Goal: Information Seeking & Learning: Learn about a topic

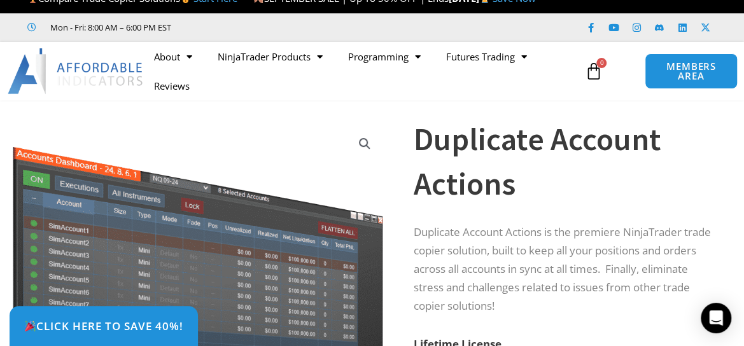
scroll to position [29, 0]
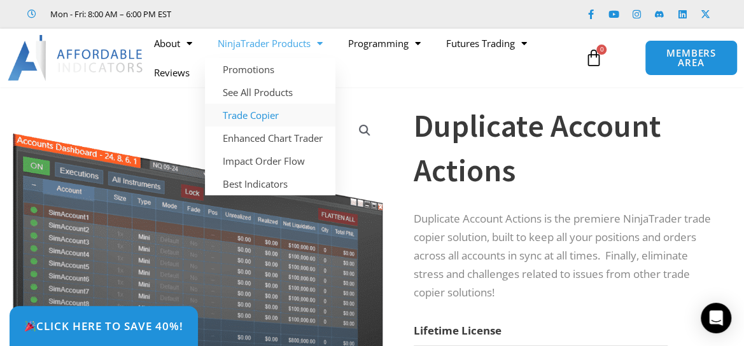
click at [266, 127] on link "Trade Copier" at bounding box center [270, 115] width 131 height 23
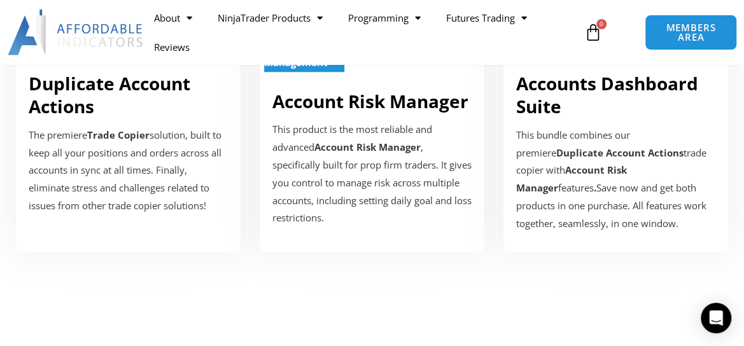
scroll to position [509, 0]
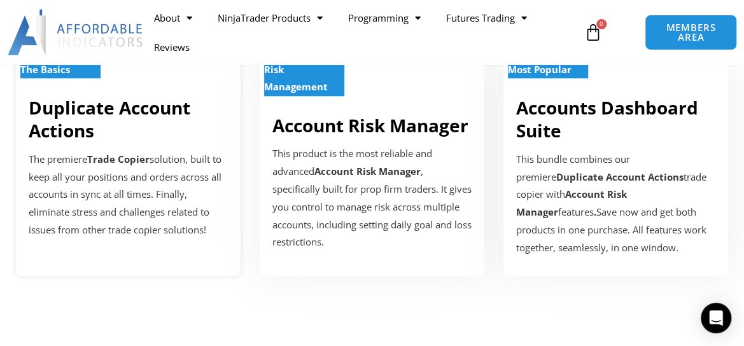
click at [85, 79] on p "The Basics" at bounding box center [60, 70] width 80 height 18
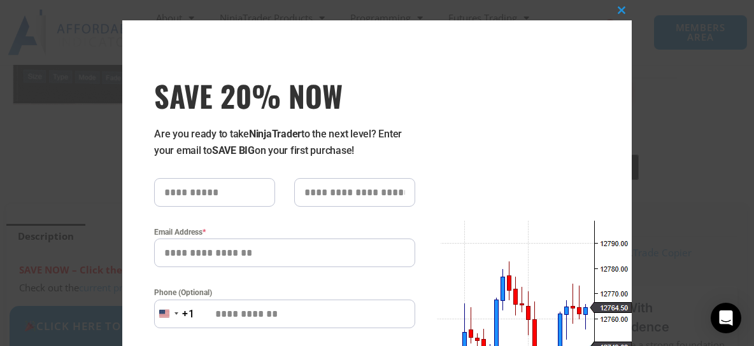
scroll to position [360, 0]
